Goal: Use online tool/utility: Utilize a website feature to perform a specific function

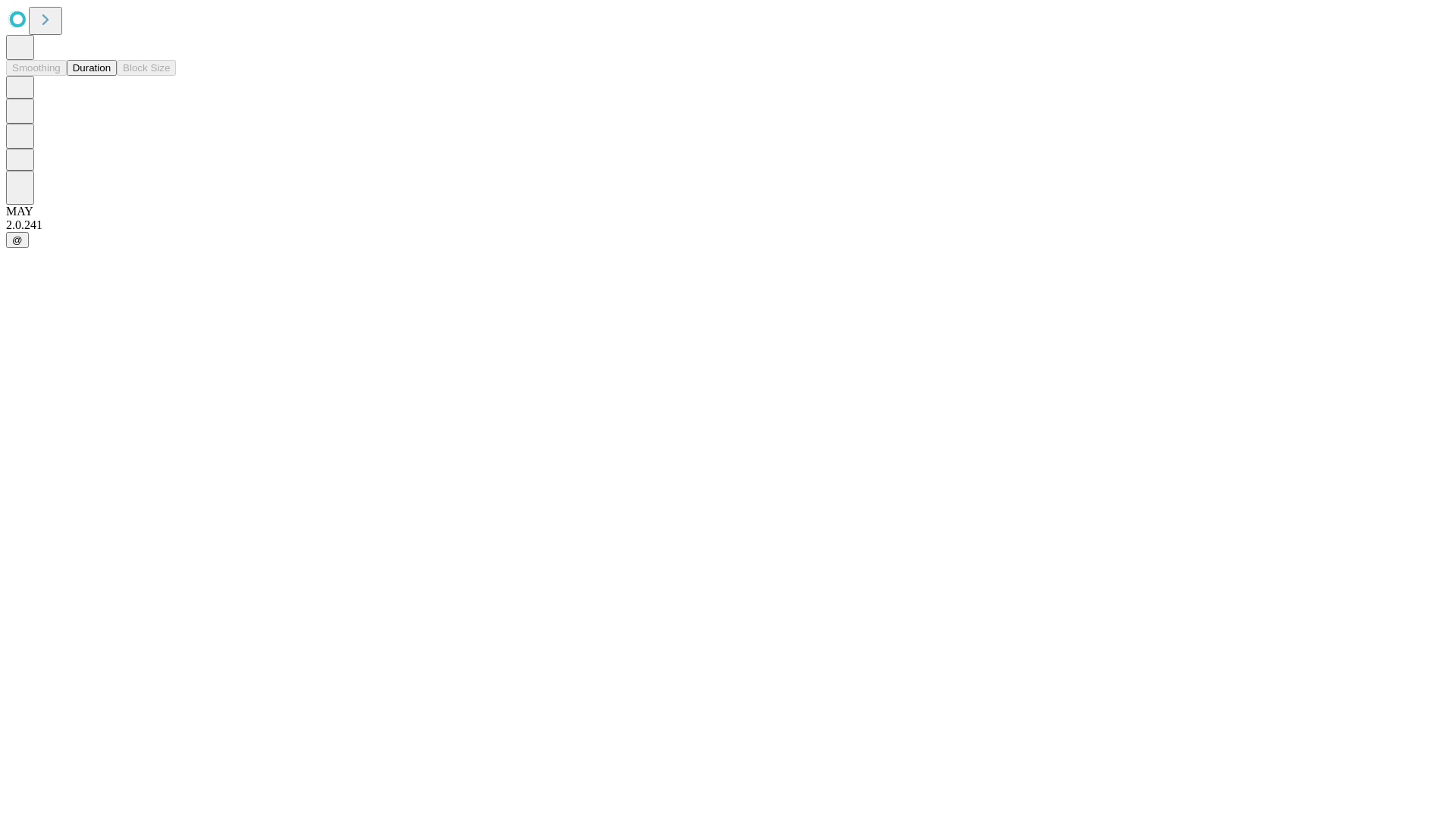
click at [111, 76] on button "Duration" at bounding box center [92, 68] width 50 height 16
click at [170, 354] on input "text" at bounding box center [116, 361] width 108 height 15
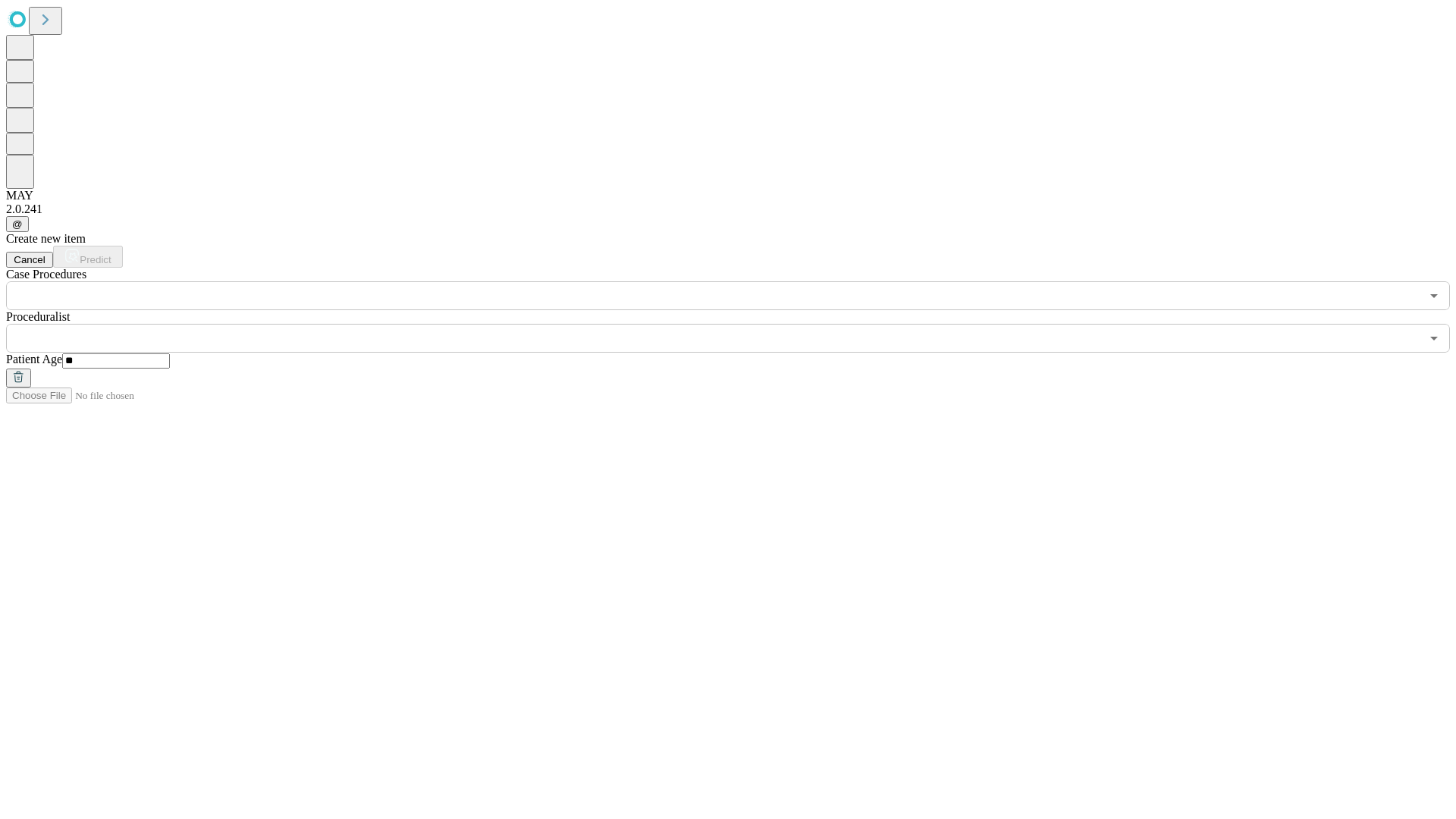
type input "**"
click at [738, 324] on input "text" at bounding box center [713, 338] width 1414 height 29
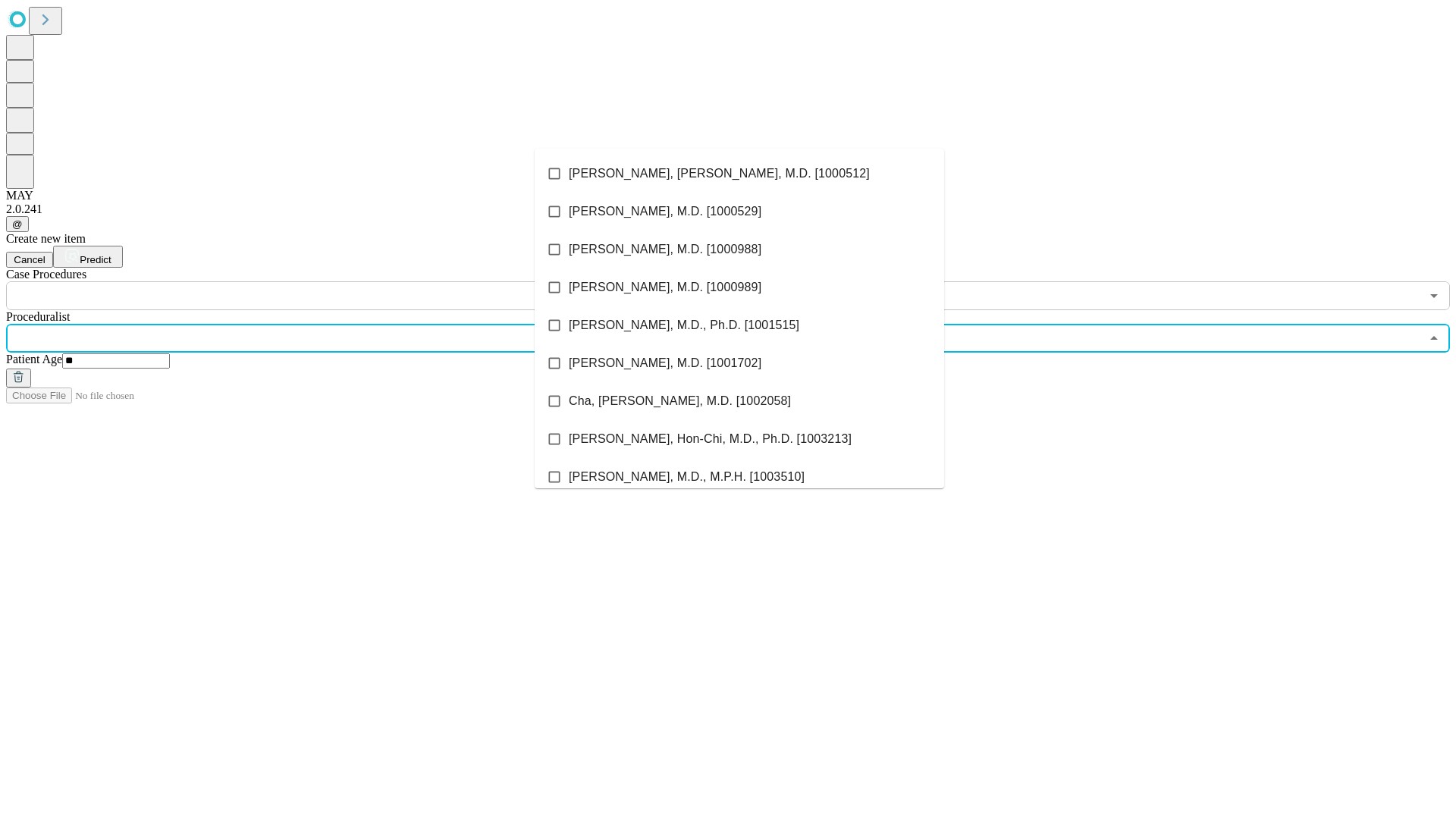
click at [739, 174] on li "[PERSON_NAME], [PERSON_NAME], M.D. [1000512]" at bounding box center [739, 174] width 410 height 38
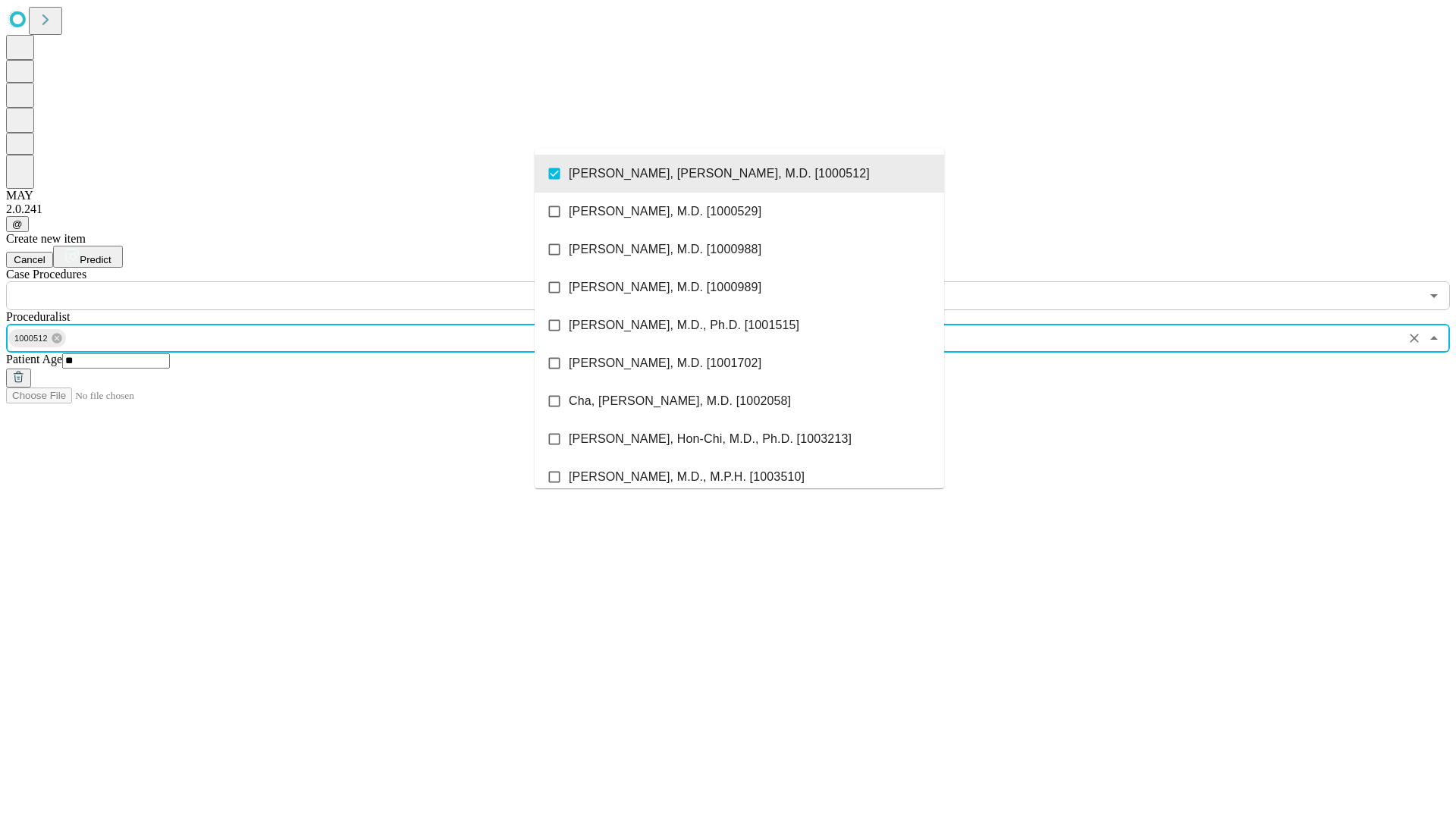
click at [319, 282] on input "text" at bounding box center [713, 296] width 1414 height 29
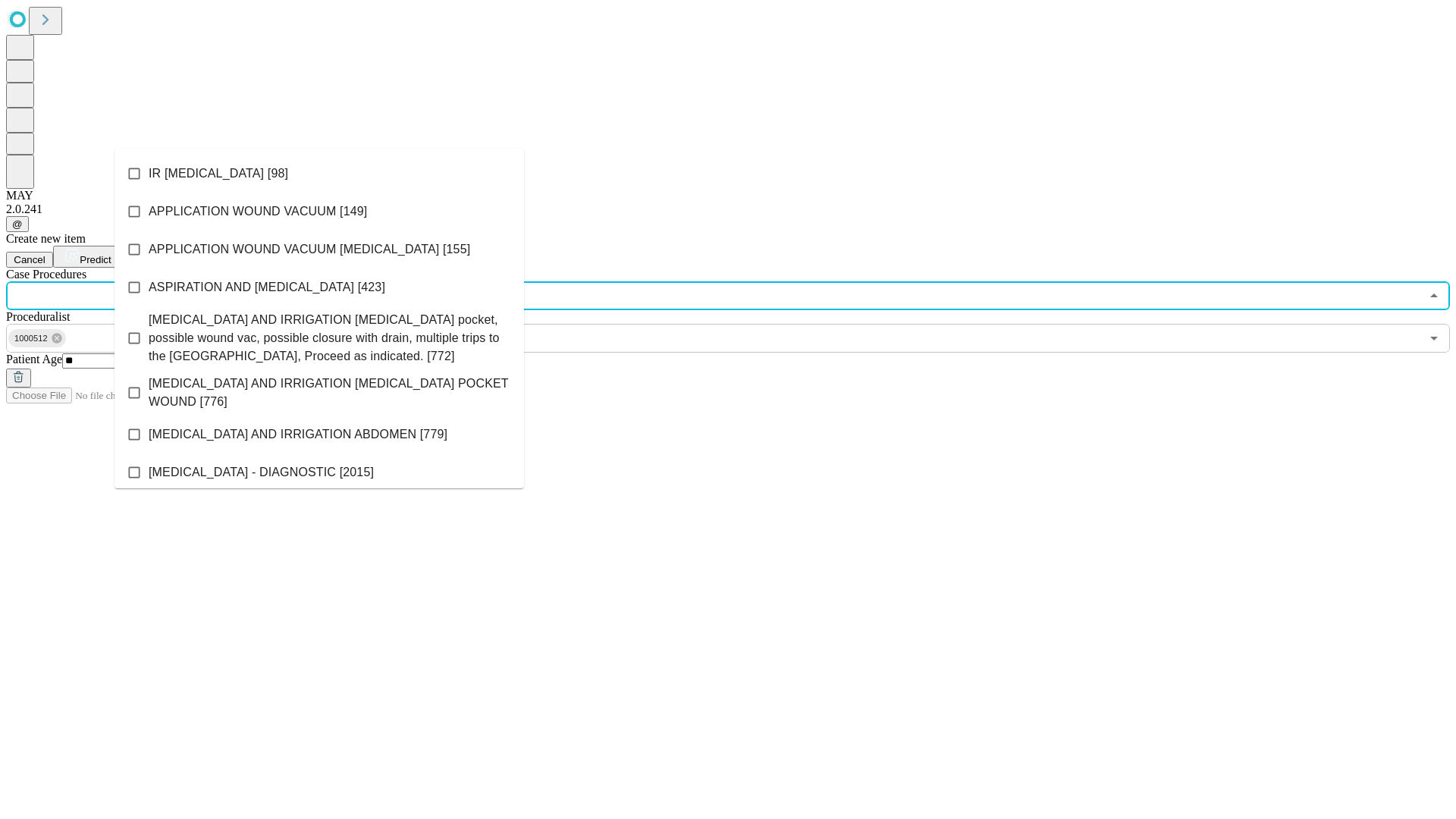
click at [319, 174] on li "IR [MEDICAL_DATA] [98]" at bounding box center [320, 174] width 410 height 38
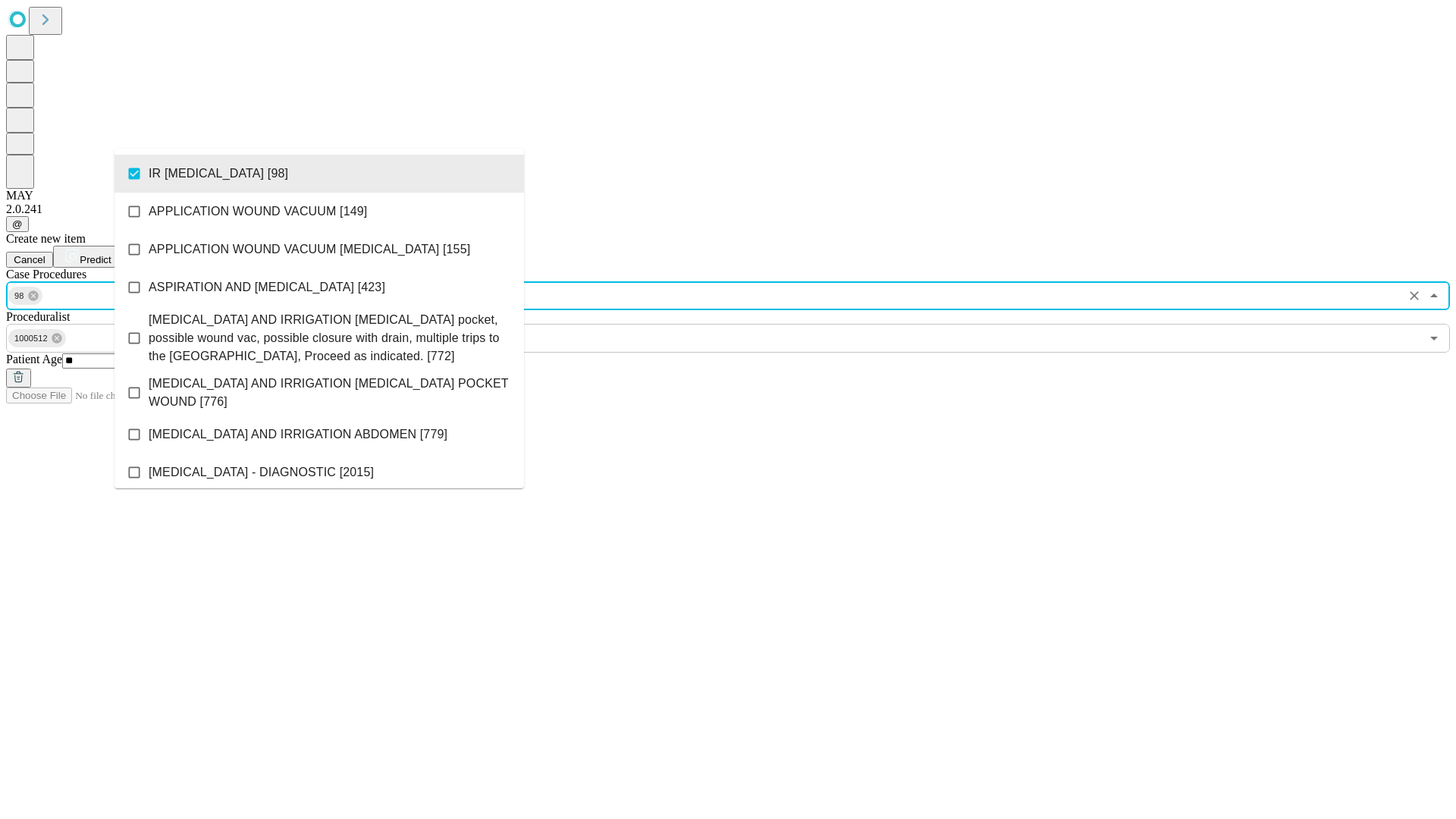
click at [111, 254] on span "Predict" at bounding box center [95, 259] width 31 height 11
